Goal: Check status: Check status

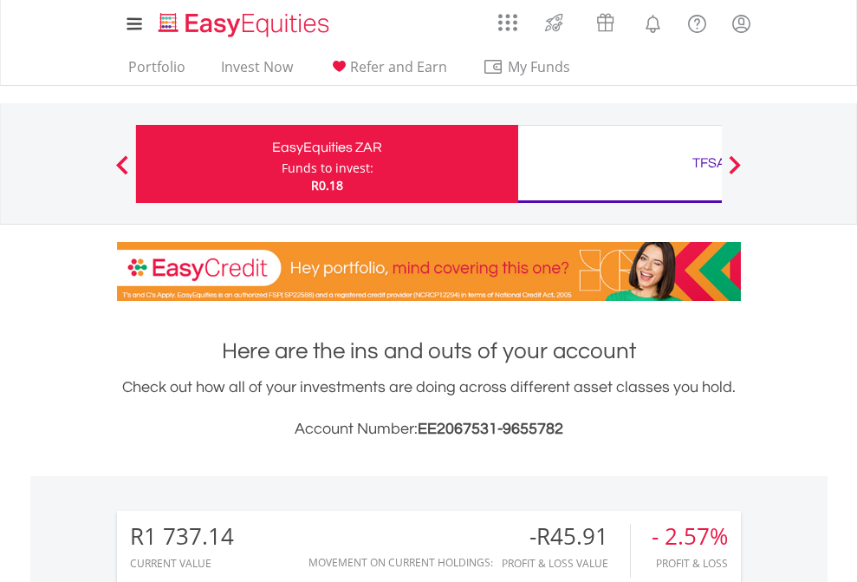
scroll to position [166, 272]
click at [282, 164] on div "Funds to invest:" at bounding box center [328, 167] width 92 height 17
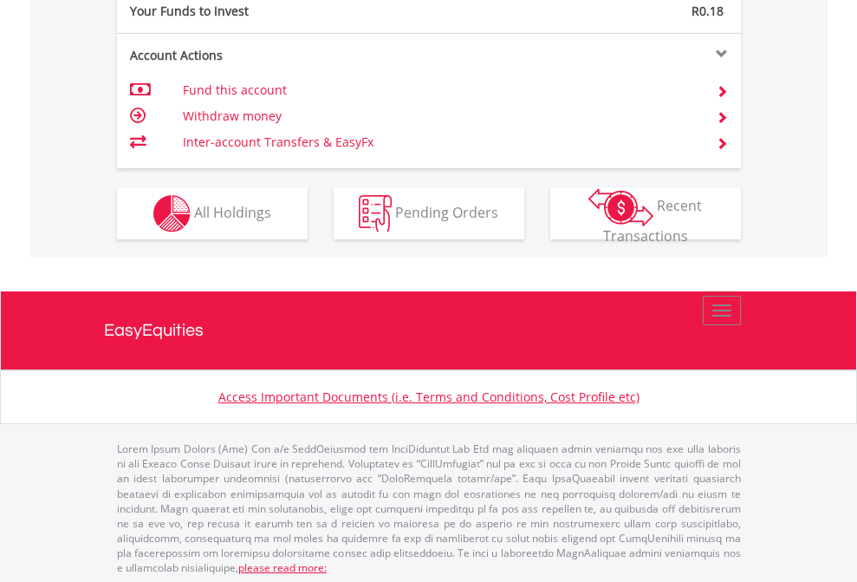
scroll to position [1731, 0]
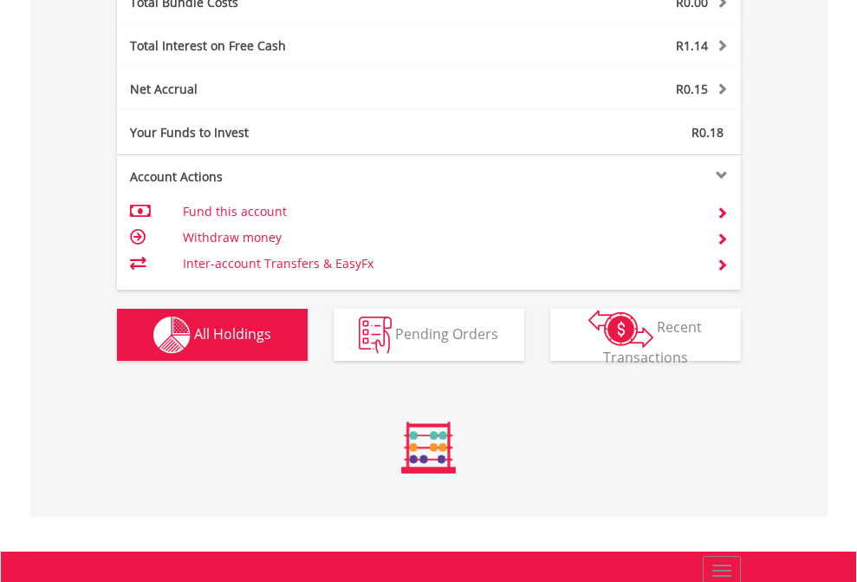
scroll to position [166, 272]
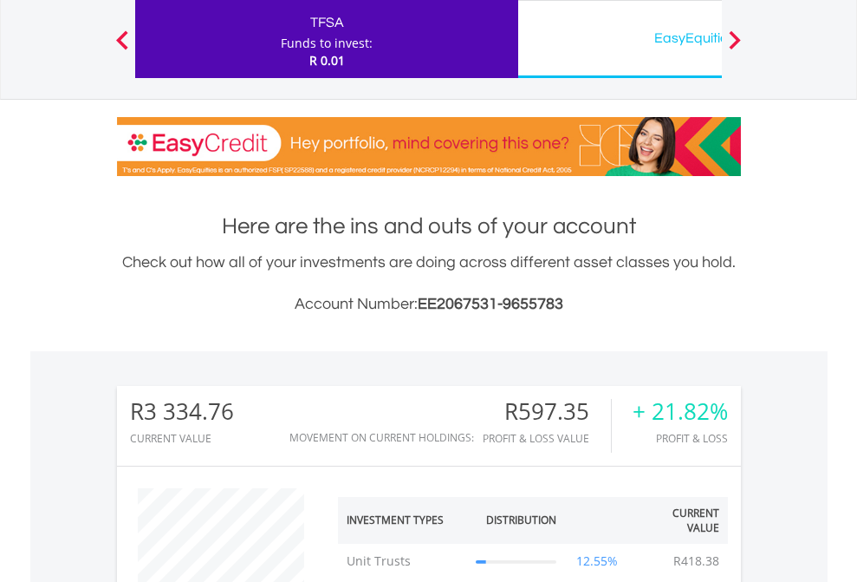
scroll to position [166, 272]
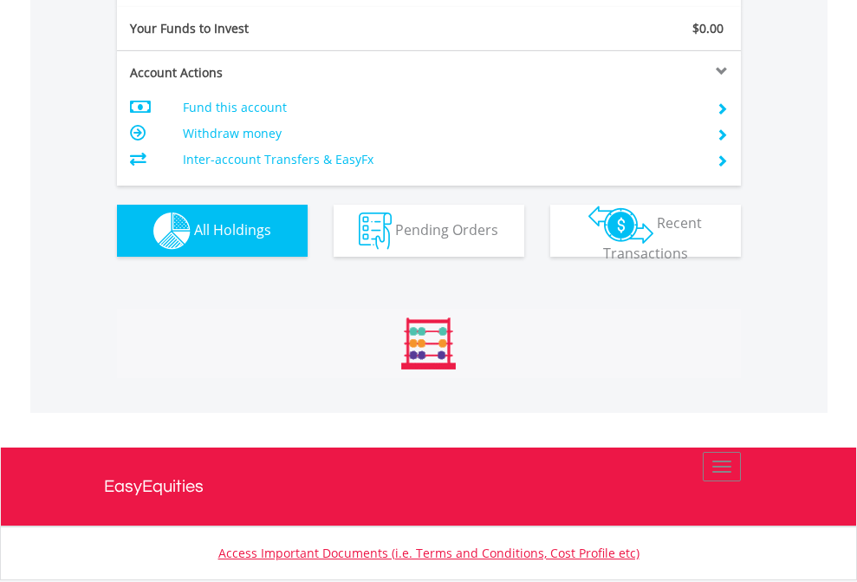
scroll to position [1928, 0]
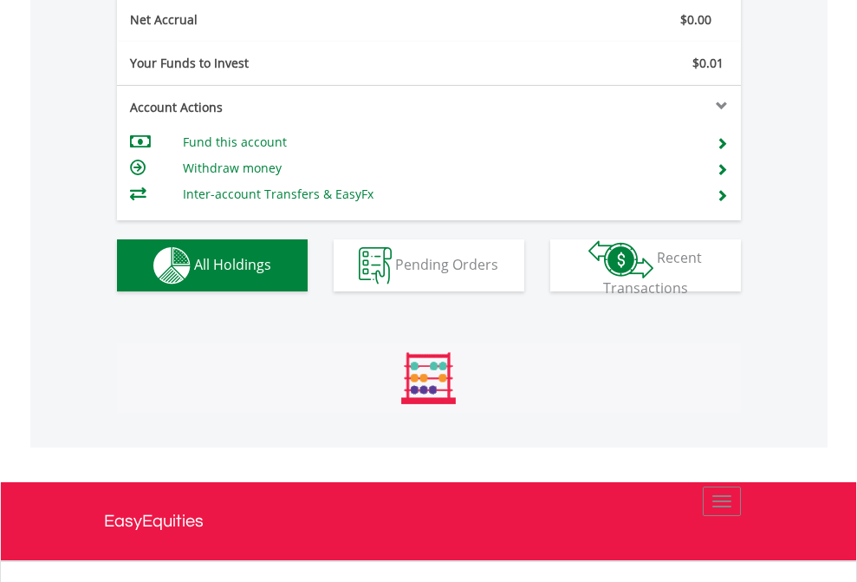
scroll to position [166, 272]
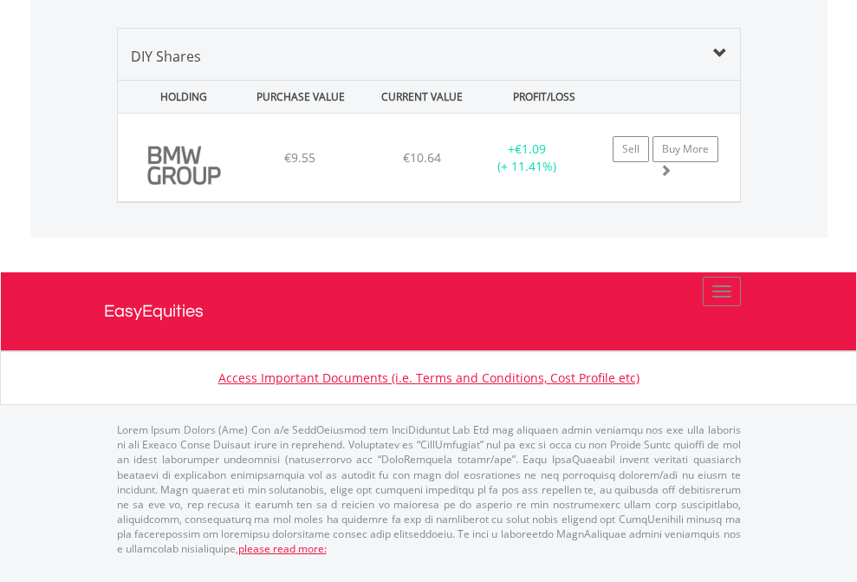
scroll to position [1929, 0]
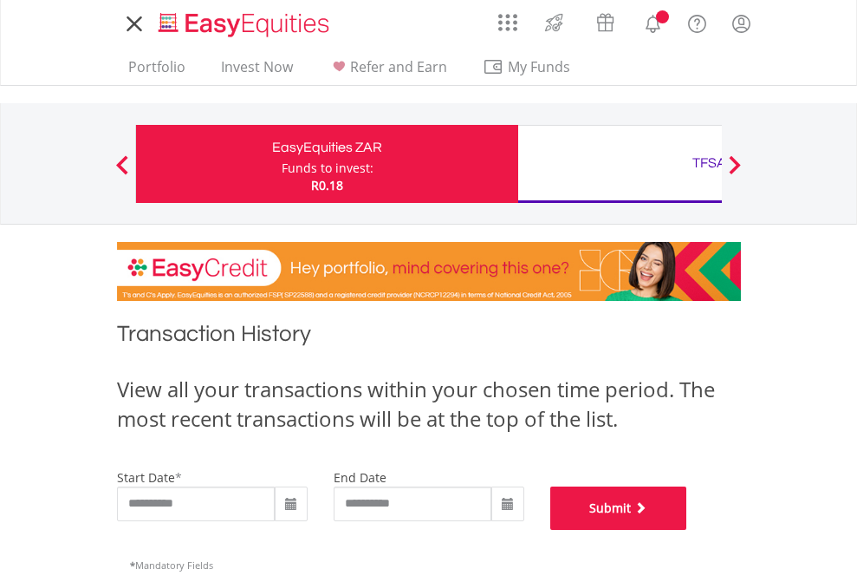
click at [687, 530] on button "Submit" at bounding box center [618, 507] width 137 height 43
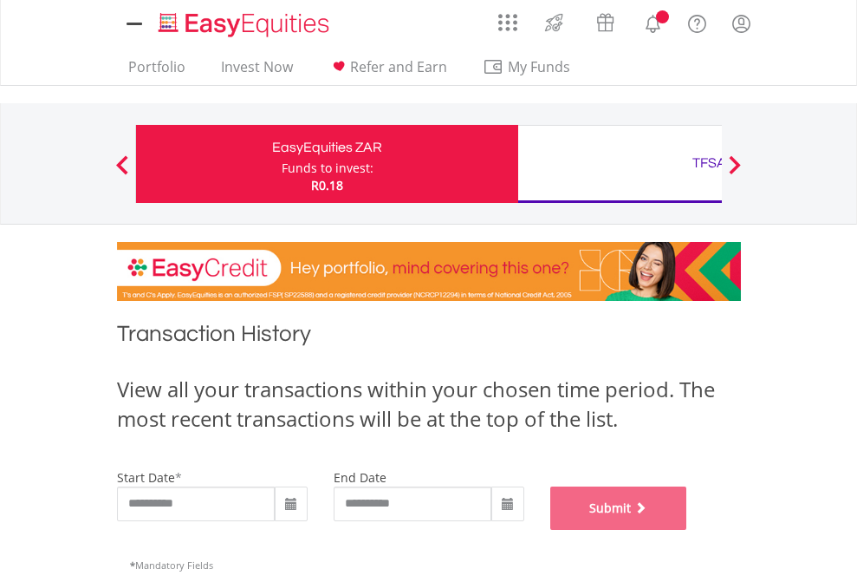
scroll to position [703, 0]
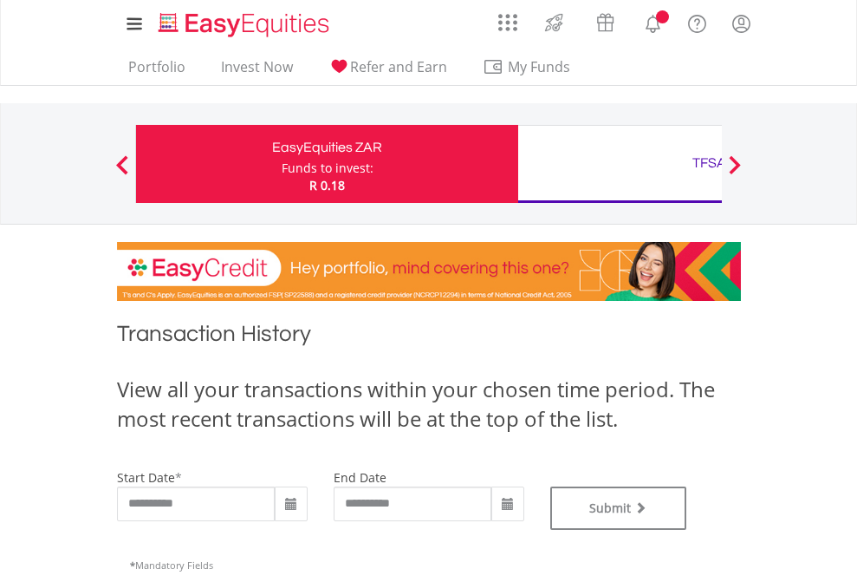
click at [620, 164] on div "TFSA" at bounding box center [709, 163] width 361 height 24
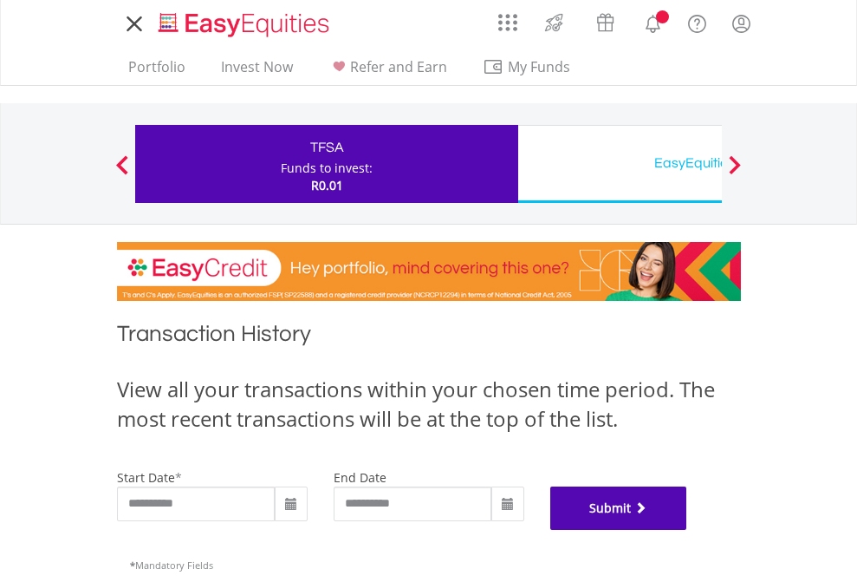
click at [687, 530] on button "Submit" at bounding box center [618, 507] width 137 height 43
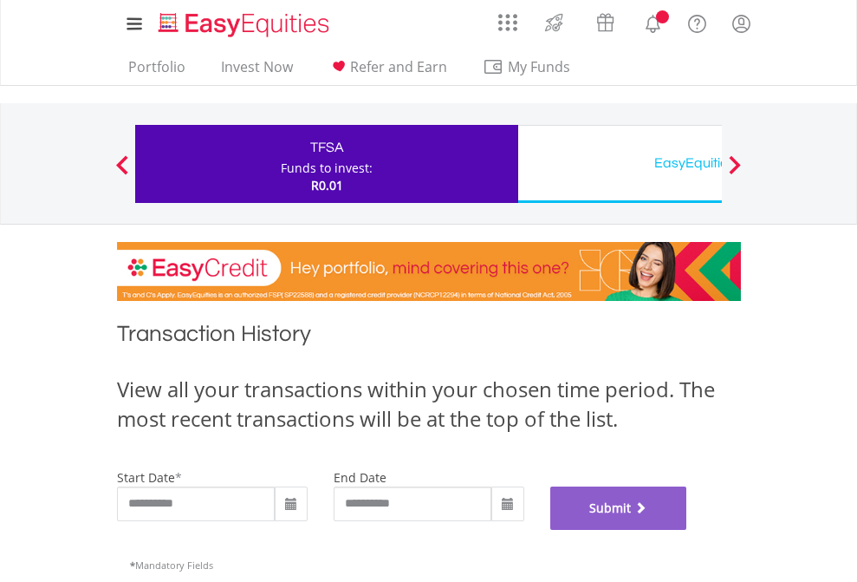
scroll to position [703, 0]
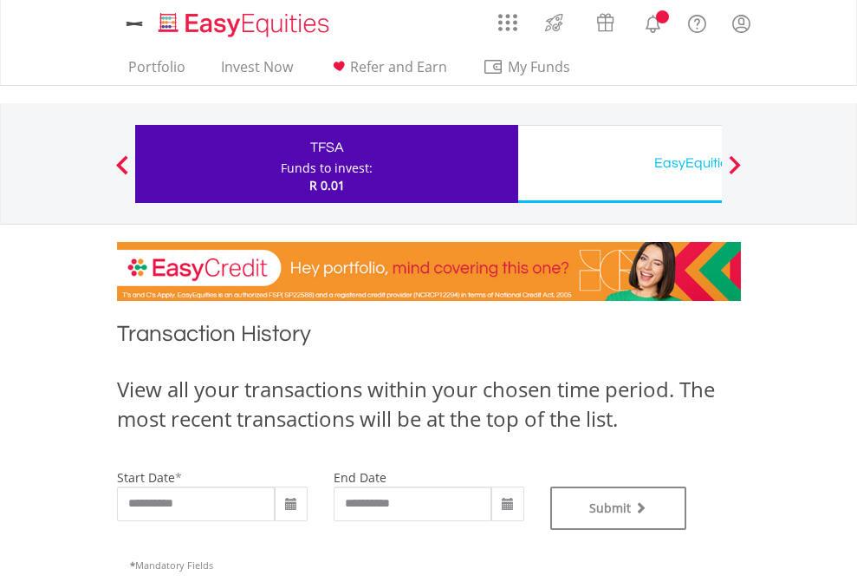
click at [620, 164] on div "EasyEquities USD" at bounding box center [709, 163] width 361 height 24
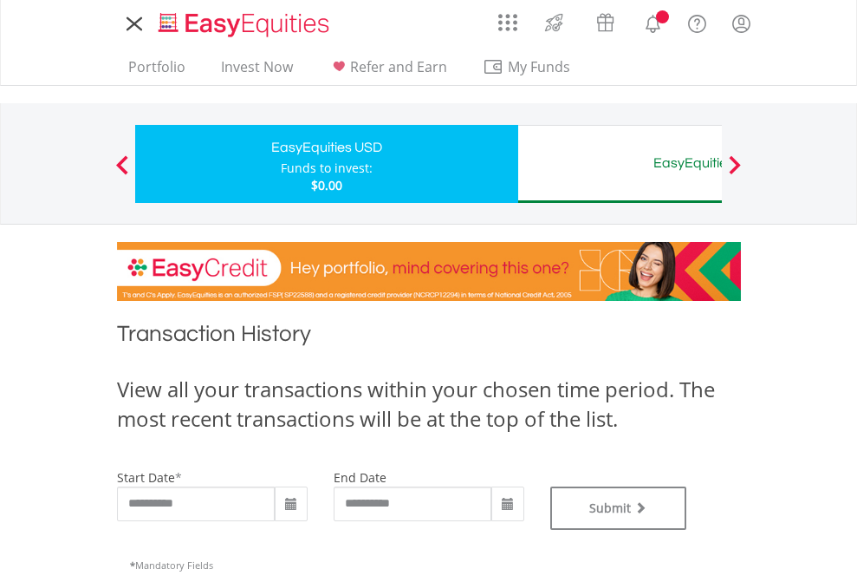
type input "**********"
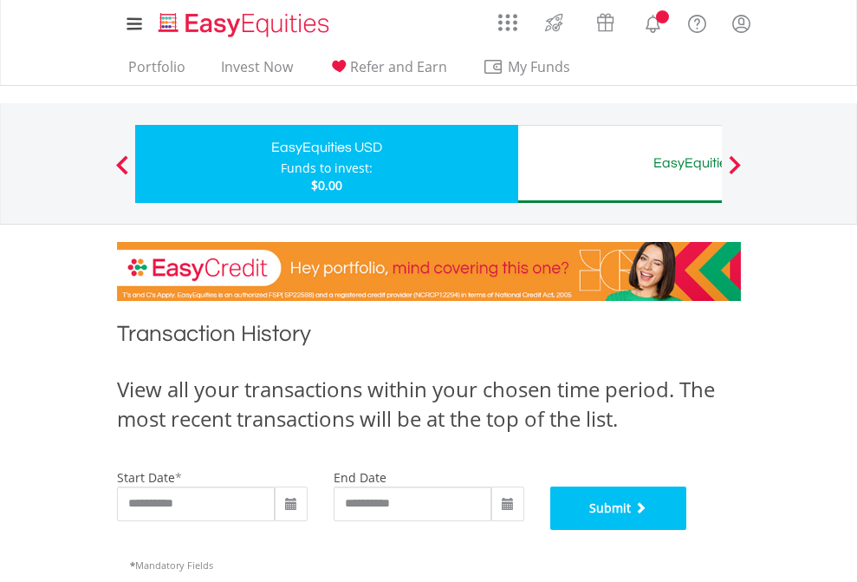
click at [687, 530] on button "Submit" at bounding box center [618, 507] width 137 height 43
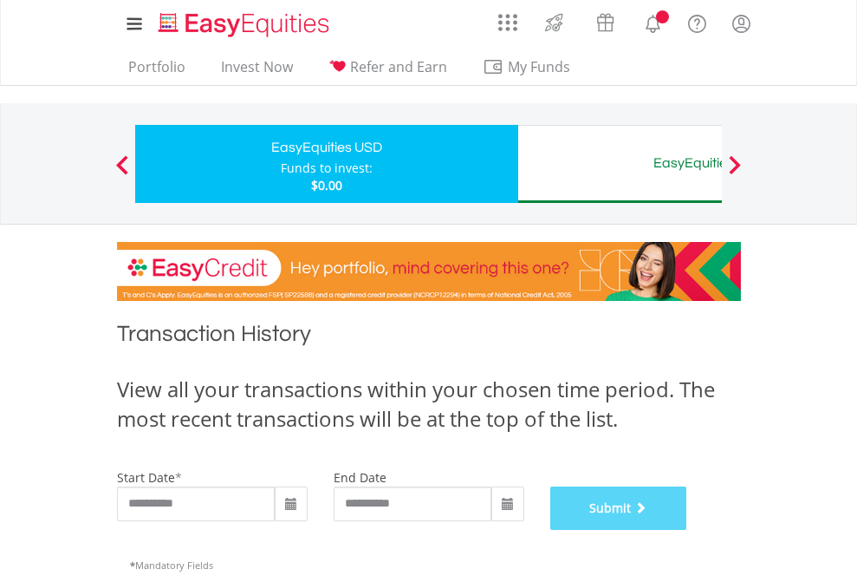
scroll to position [703, 0]
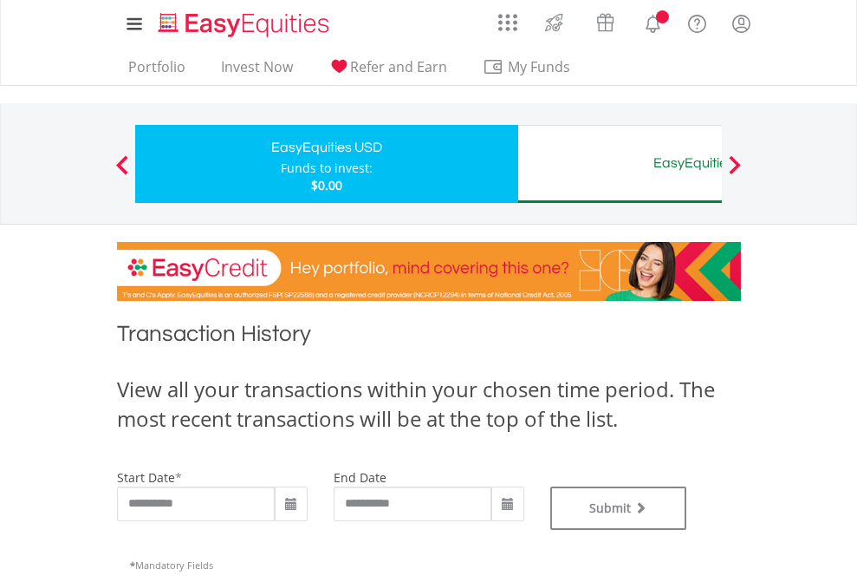
click at [620, 164] on div "EasyEquities AUD" at bounding box center [709, 163] width 361 height 24
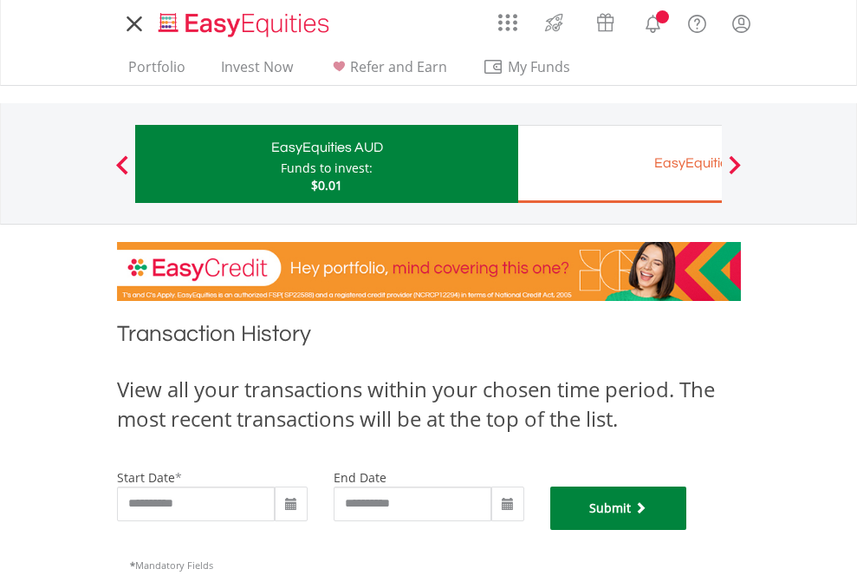
click at [687, 530] on button "Submit" at bounding box center [618, 507] width 137 height 43
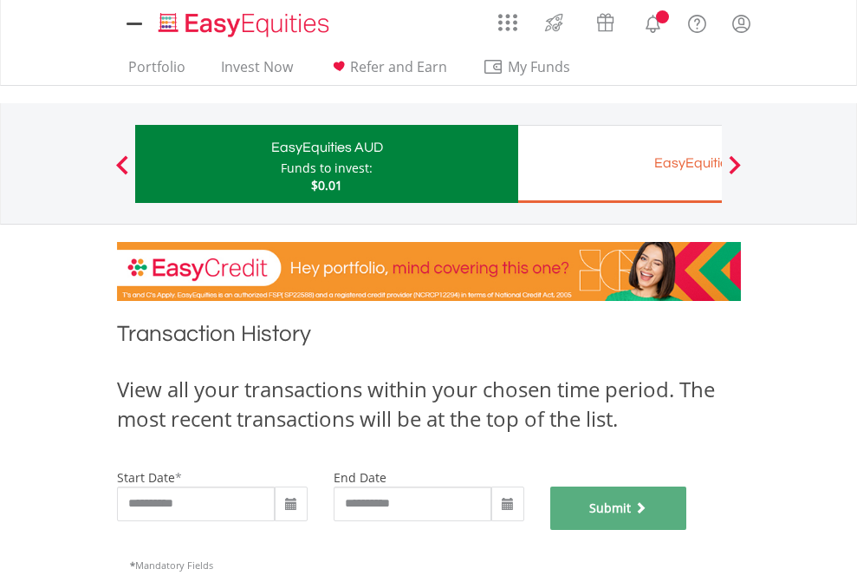
scroll to position [703, 0]
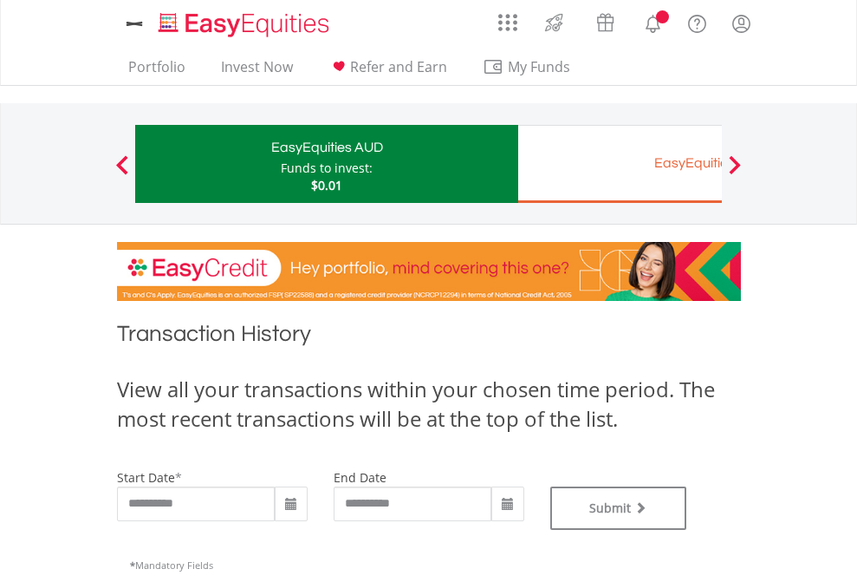
click at [620, 164] on div "EasyEquities EUR" at bounding box center [709, 163] width 361 height 24
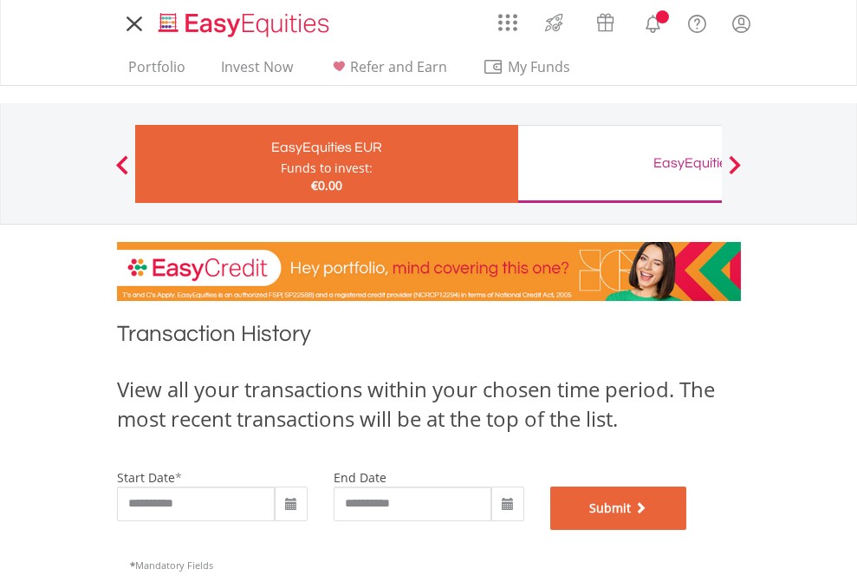
click at [687, 530] on button "Submit" at bounding box center [618, 507] width 137 height 43
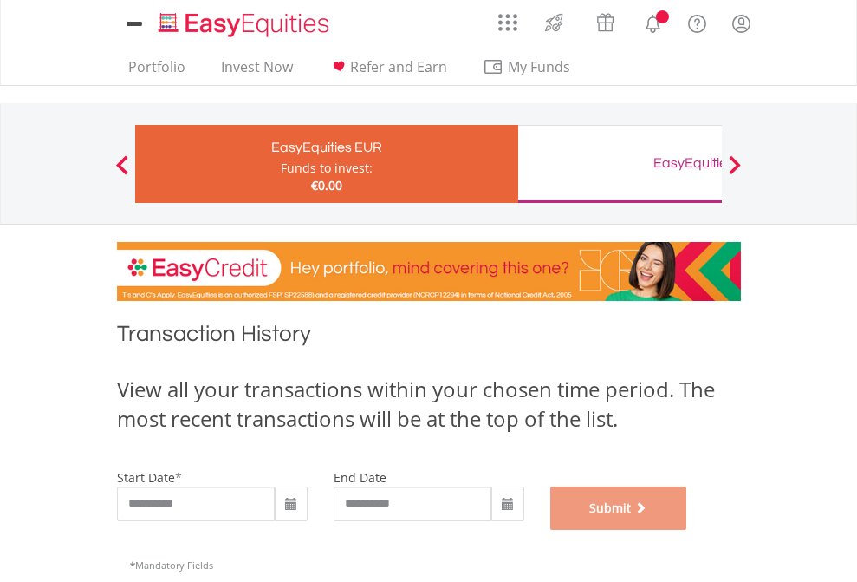
scroll to position [703, 0]
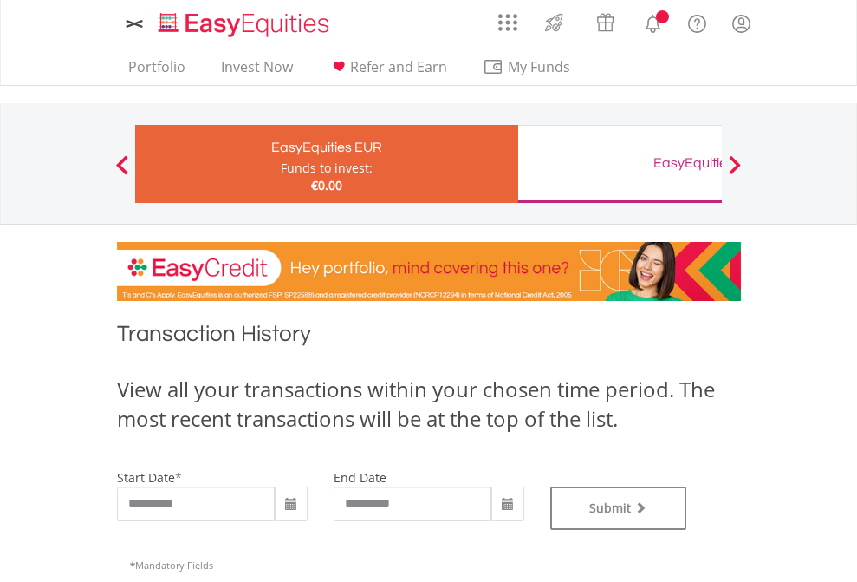
click at [620, 164] on div "EasyEquities GBP" at bounding box center [709, 163] width 361 height 24
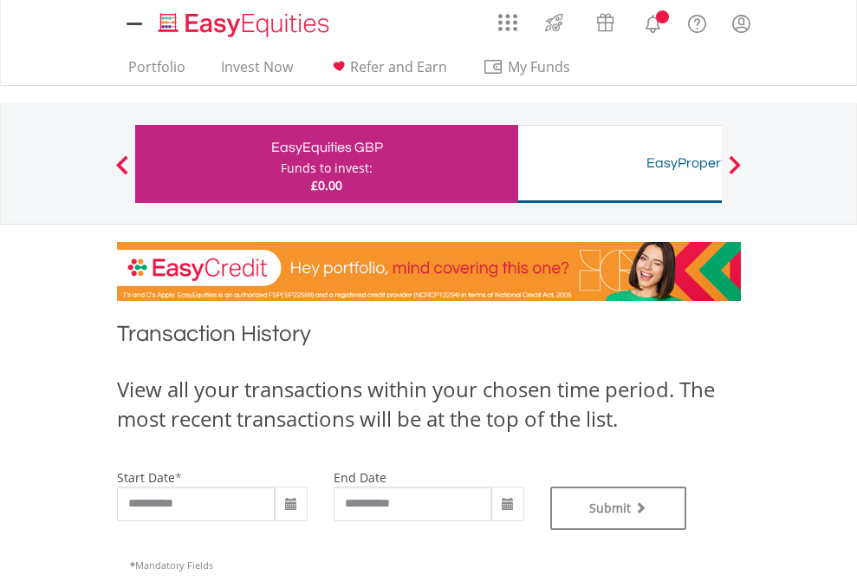
type input "**********"
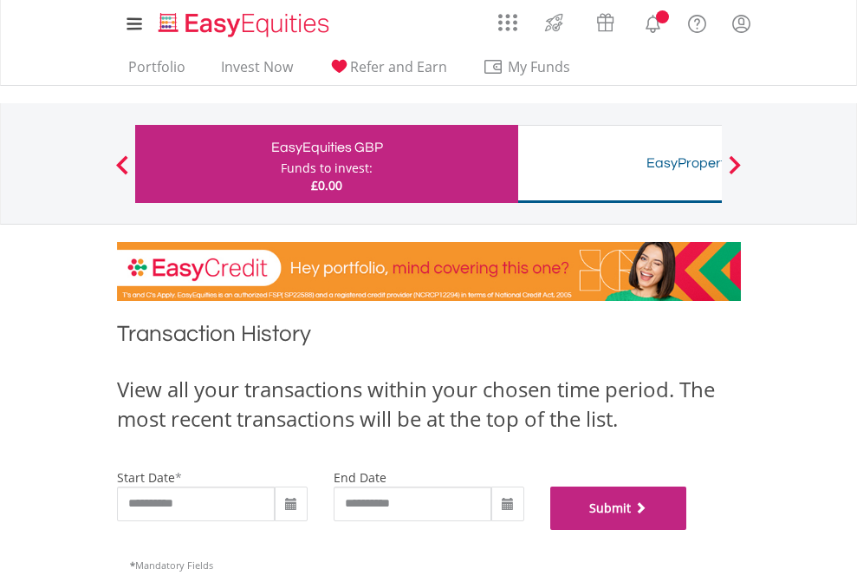
click at [687, 530] on button "Submit" at bounding box center [618, 507] width 137 height 43
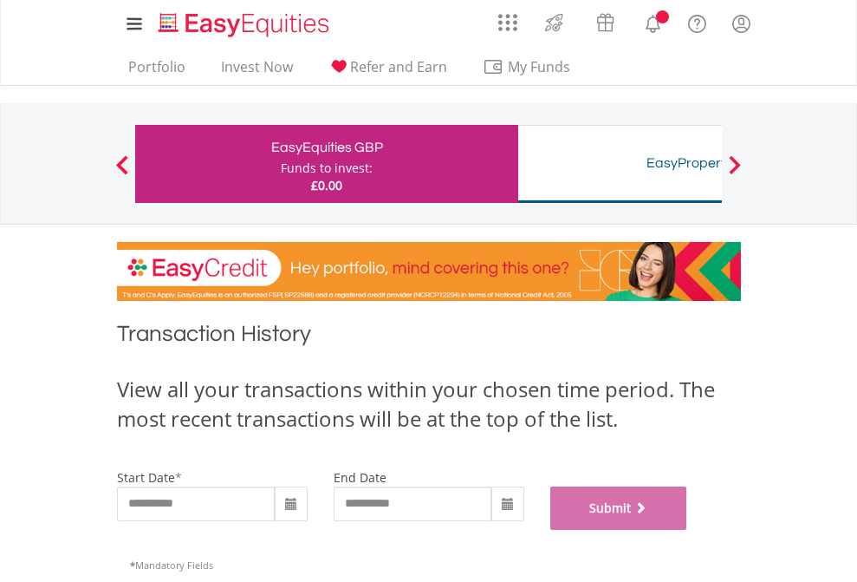
scroll to position [703, 0]
